Goal: Navigation & Orientation: Find specific page/section

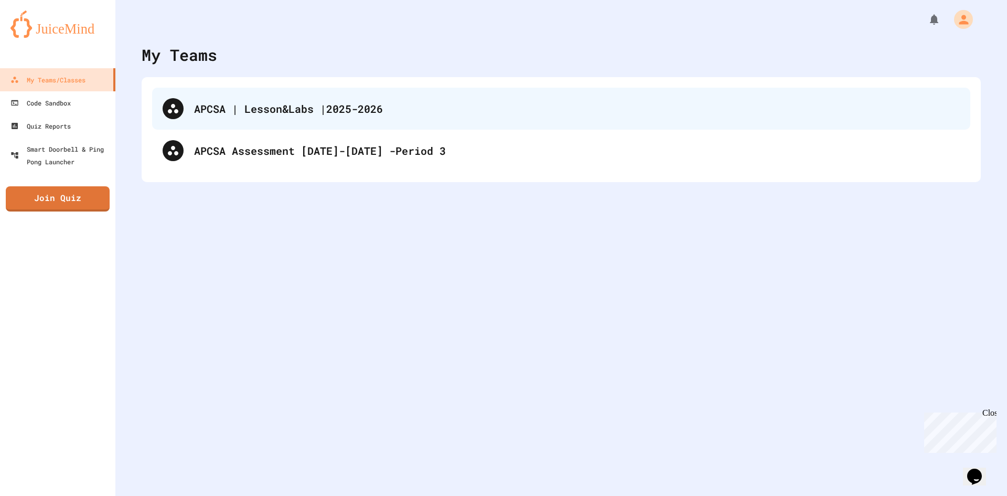
click at [632, 105] on div "APCSA | Lesson&Labs |2025-2026" at bounding box center [577, 109] width 766 height 16
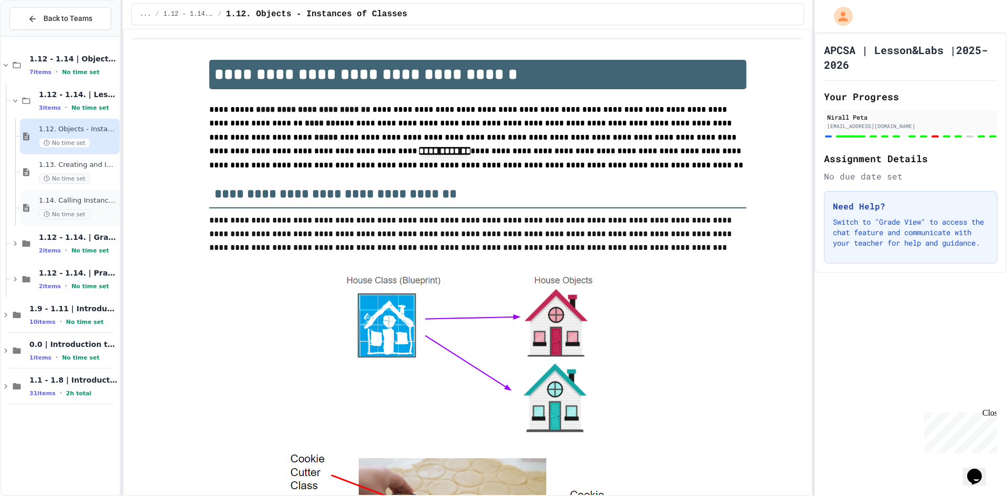
click at [85, 215] on span "No time set" at bounding box center [64, 214] width 51 height 10
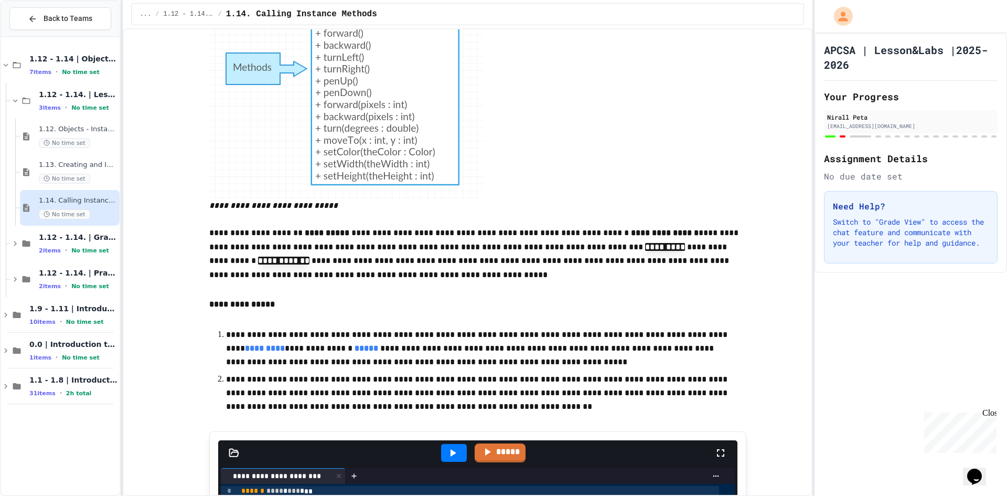
scroll to position [3462, 0]
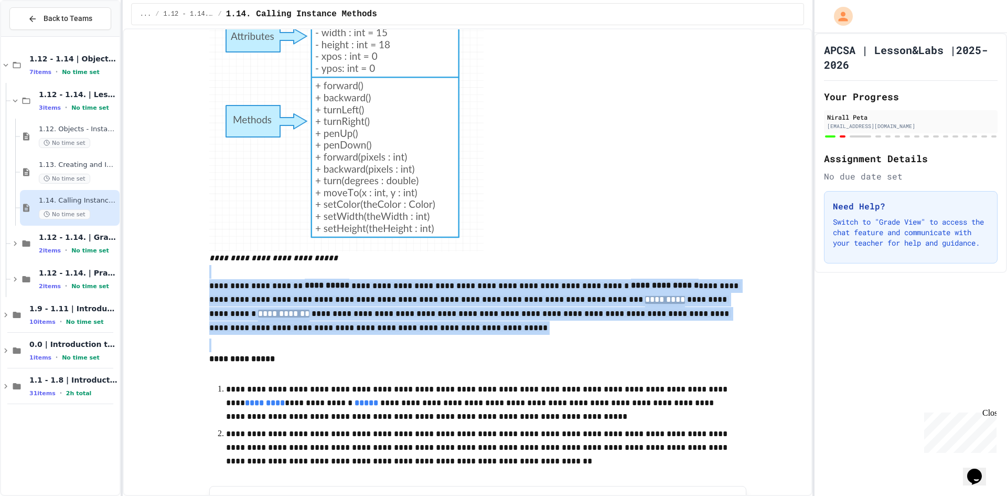
drag, startPoint x: 204, startPoint y: 285, endPoint x: 686, endPoint y: 350, distance: 486.9
click at [686, 350] on p at bounding box center [477, 345] width 537 height 14
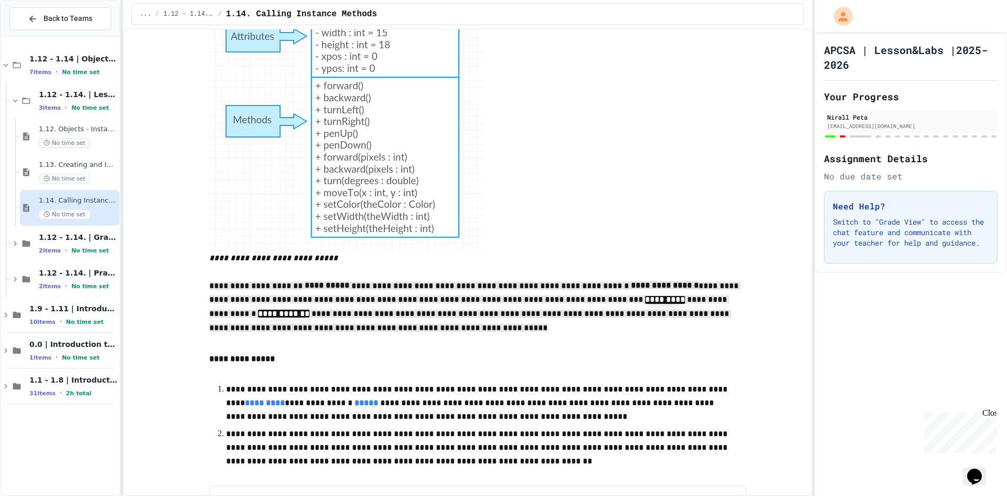
click at [608, 366] on p "**********" at bounding box center [477, 359] width 537 height 14
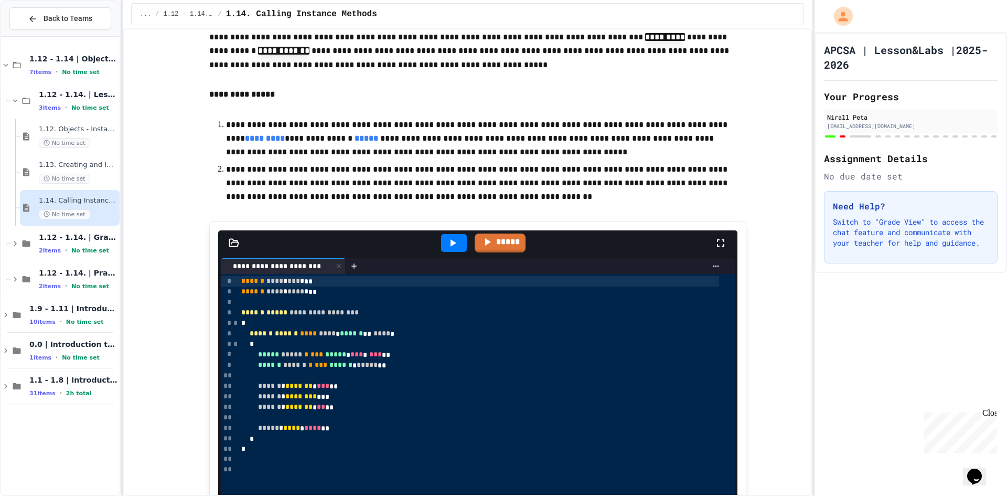
scroll to position [3776, 0]
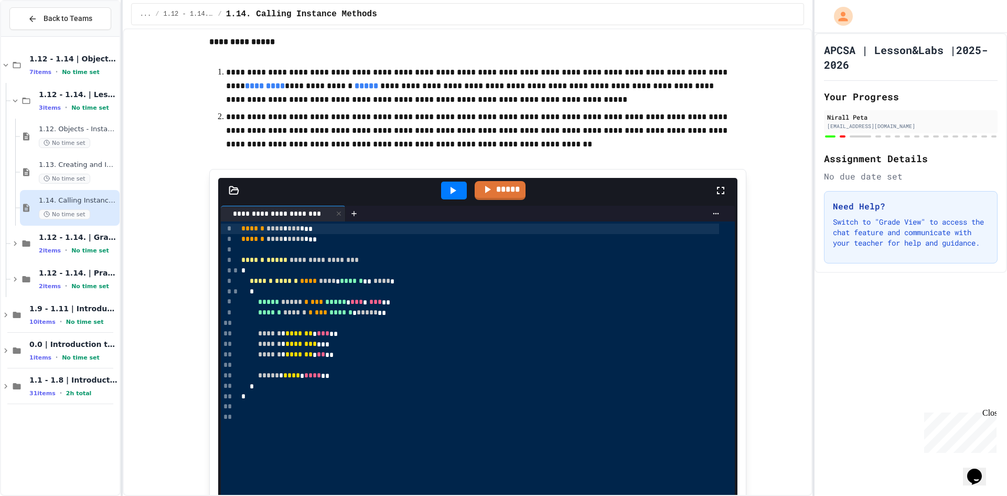
click at [615, 89] on p "**********" at bounding box center [478, 87] width 504 height 42
click at [615, 90] on p "**********" at bounding box center [478, 87] width 504 height 42
drag, startPoint x: 222, startPoint y: 79, endPoint x: 665, endPoint y: 71, distance: 442.2
click at [665, 63] on p at bounding box center [477, 56] width 537 height 14
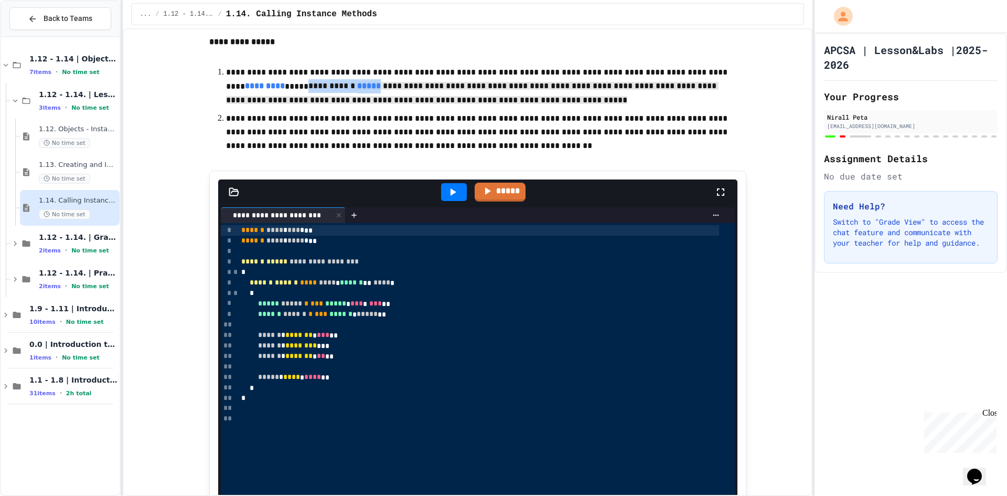
drag, startPoint x: 366, startPoint y: 89, endPoint x: 623, endPoint y: 116, distance: 258.5
click at [623, 109] on p "**********" at bounding box center [478, 88] width 504 height 44
click at [448, 298] on div "*" at bounding box center [478, 293] width 481 height 10
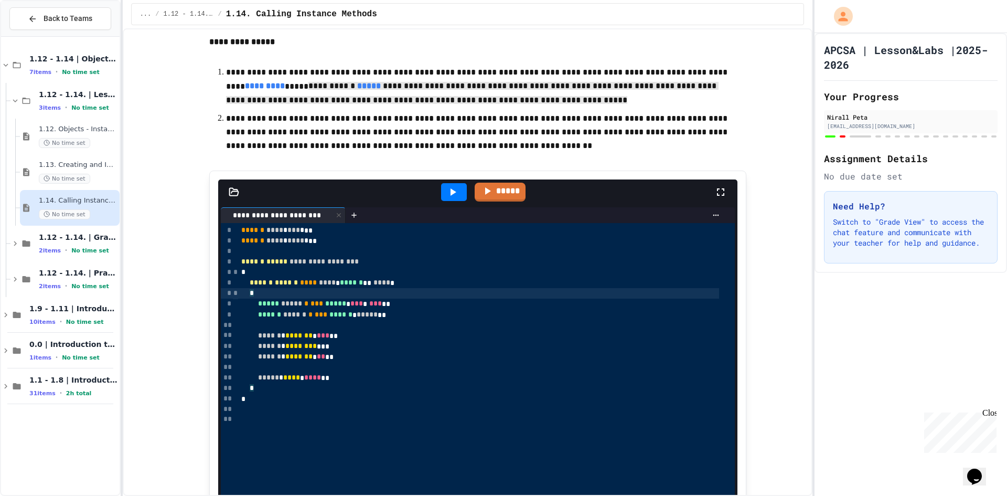
click at [342, 330] on div at bounding box center [486, 325] width 497 height 10
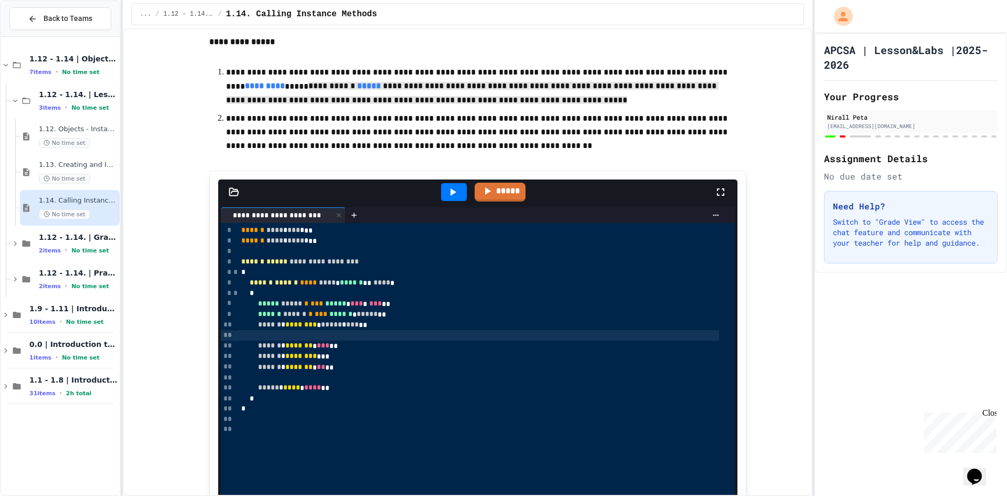
scroll to position [3829, 0]
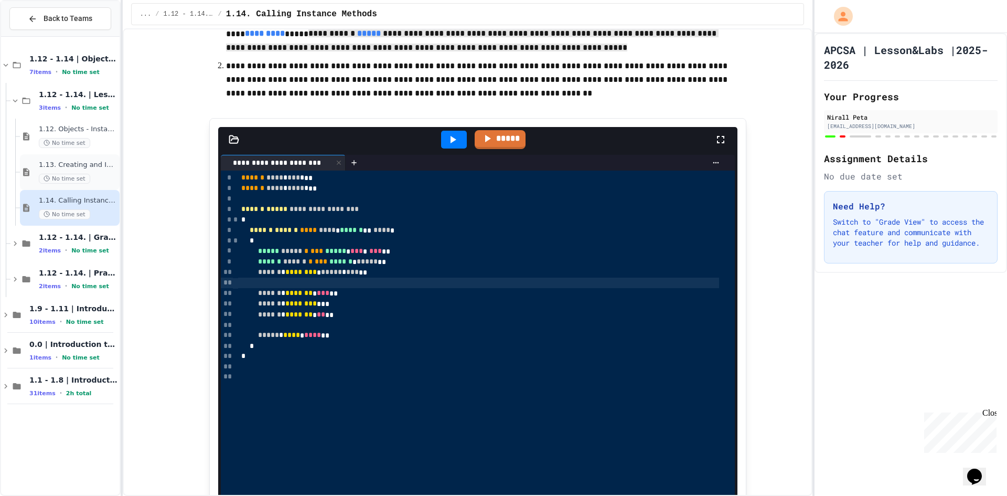
click at [90, 182] on div "No time set" at bounding box center [78, 179] width 79 height 10
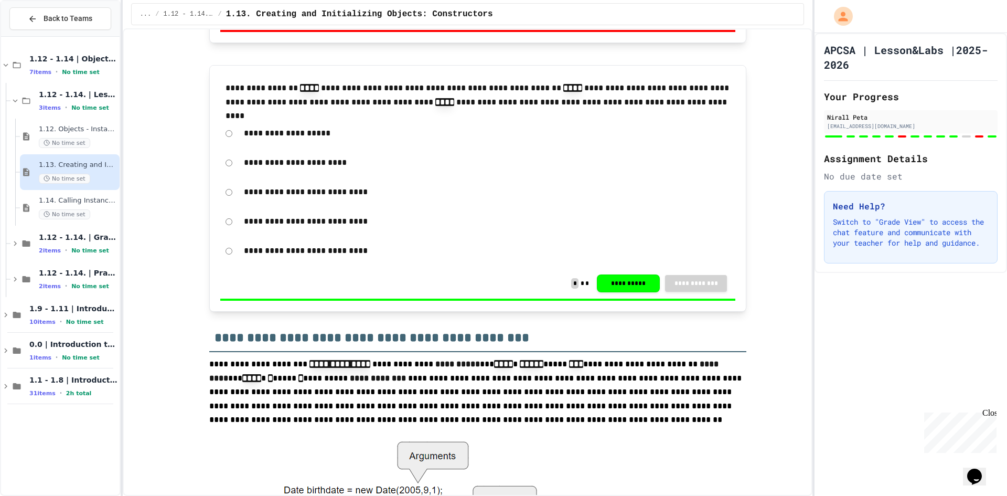
scroll to position [3776, 0]
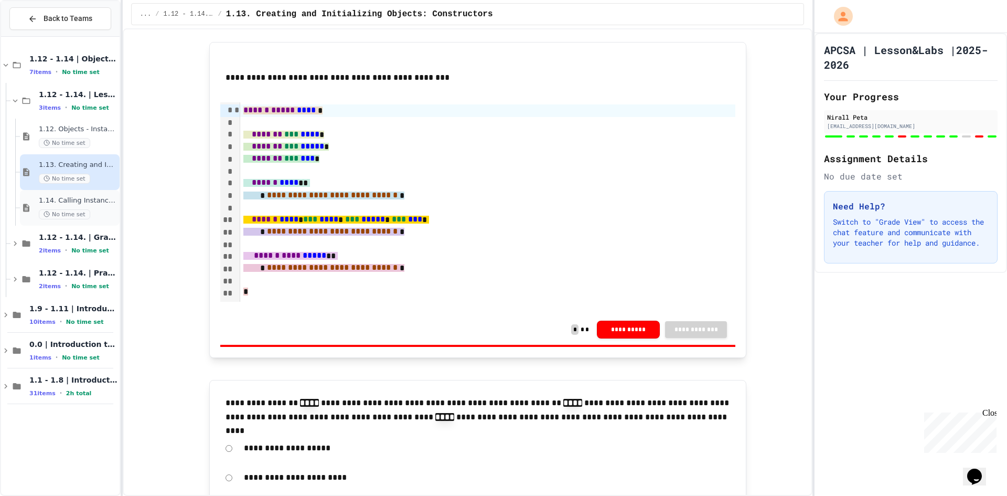
click at [81, 208] on div "1.14. Calling Instance Methods No time set" at bounding box center [78, 207] width 79 height 23
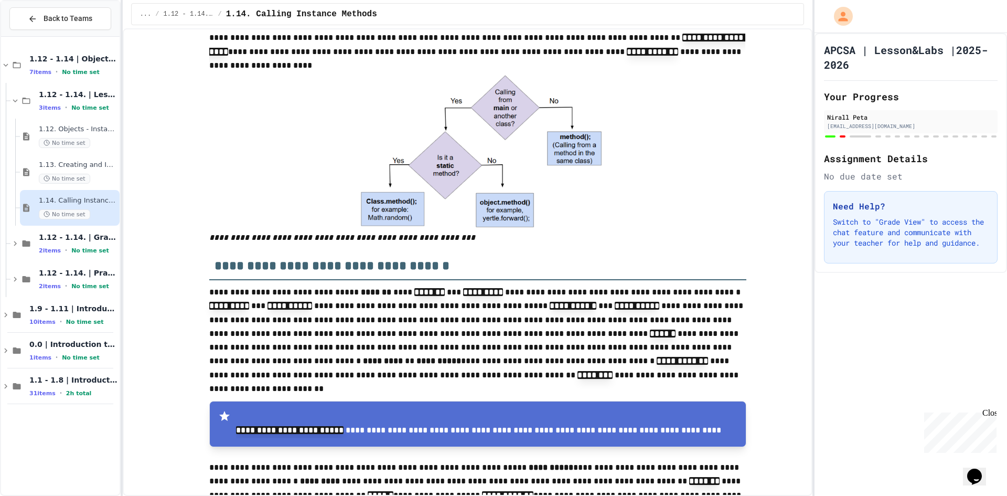
scroll to position [2150, 0]
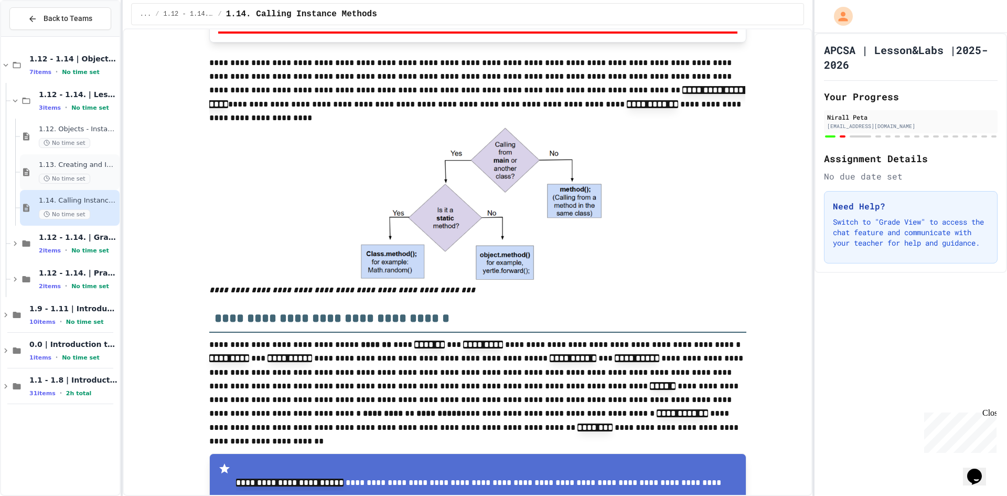
click at [102, 178] on div "No time set" at bounding box center [78, 179] width 79 height 10
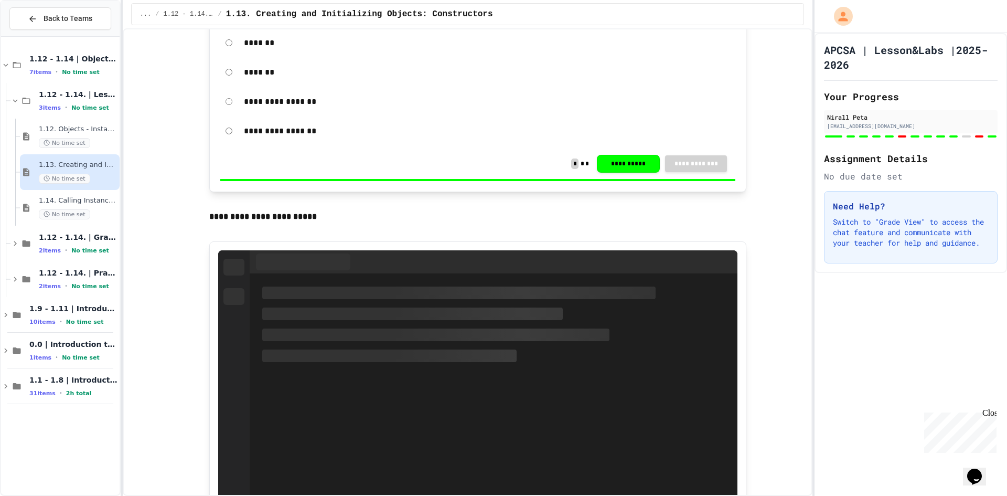
scroll to position [5350, 0]
